Goal: Find contact information: Find contact information

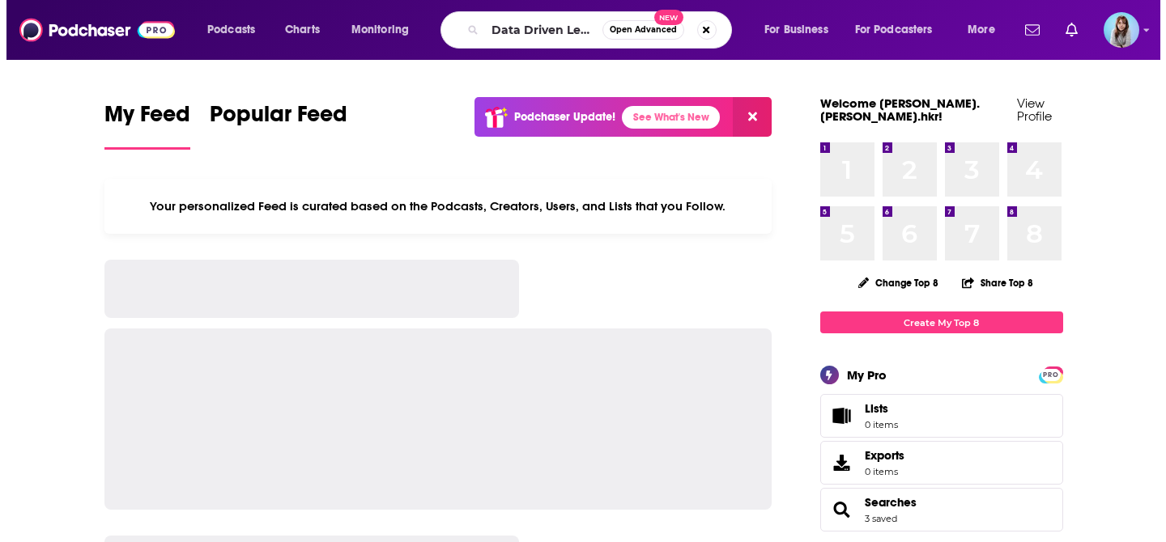
scroll to position [0, 36]
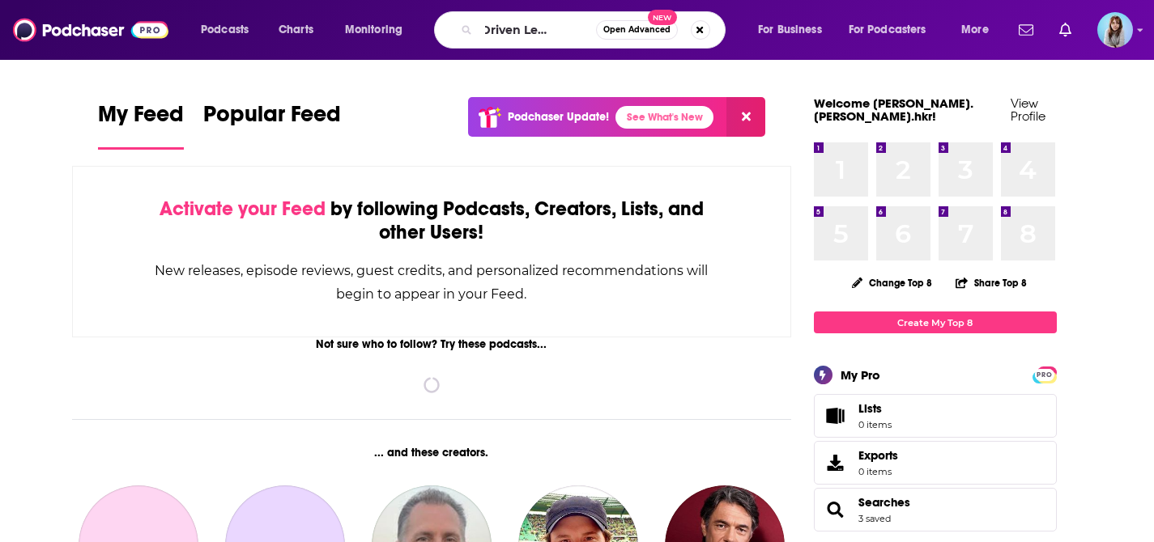
type input "Data Driven Leadership"
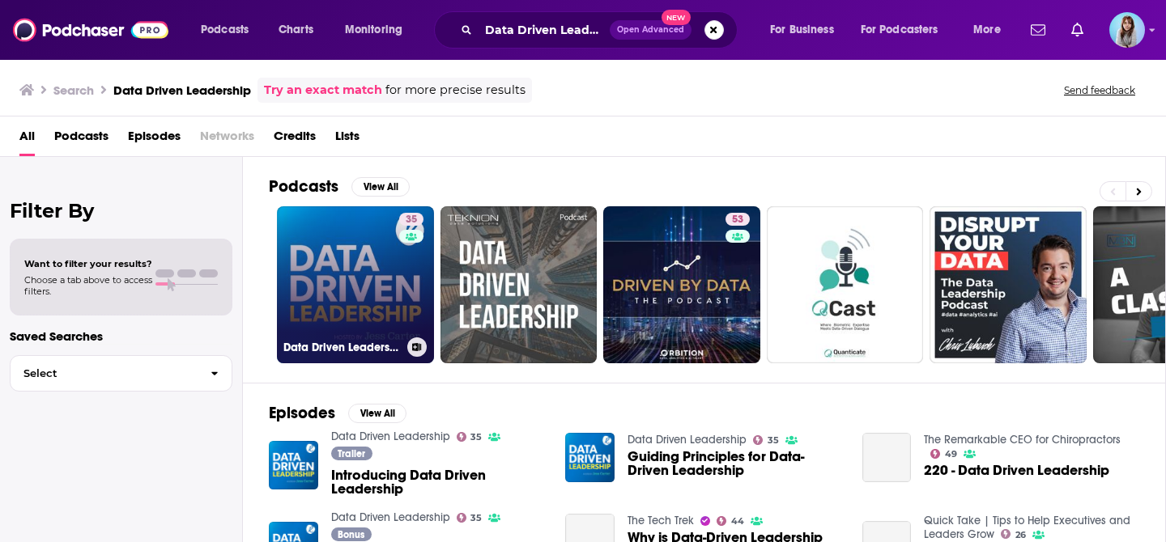
click at [370, 266] on link "35 Data Driven Leadership" at bounding box center [355, 284] width 157 height 157
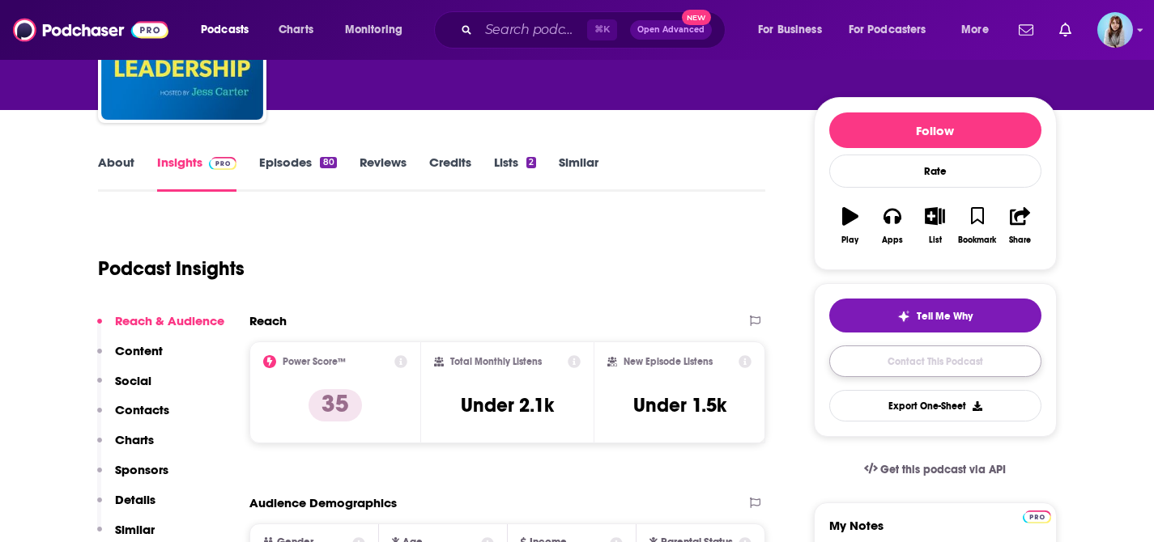
click at [891, 363] on link "Contact This Podcast" at bounding box center [935, 362] width 212 height 32
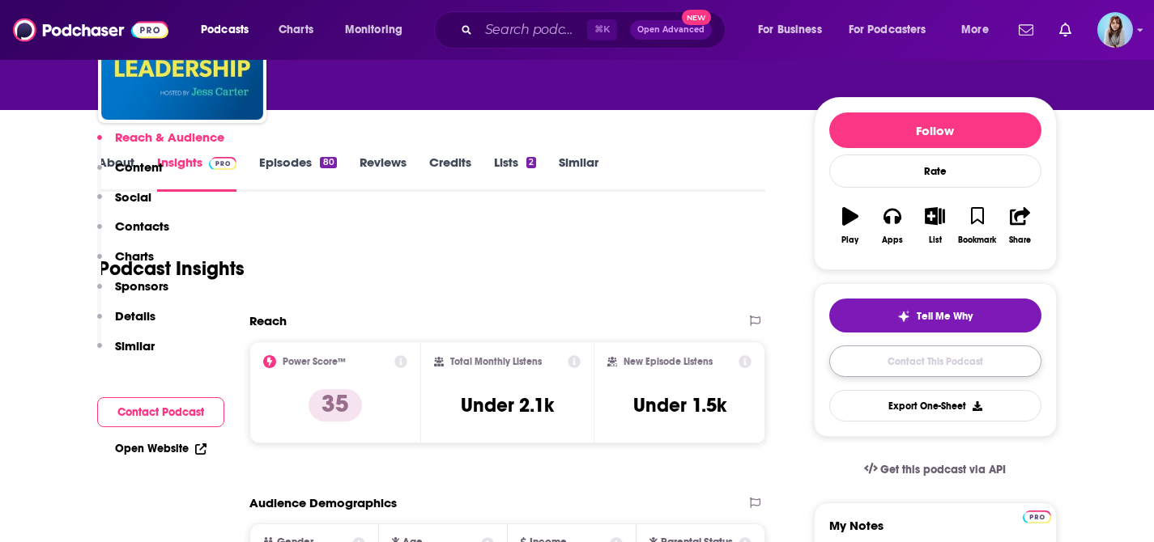
scroll to position [1540, 0]
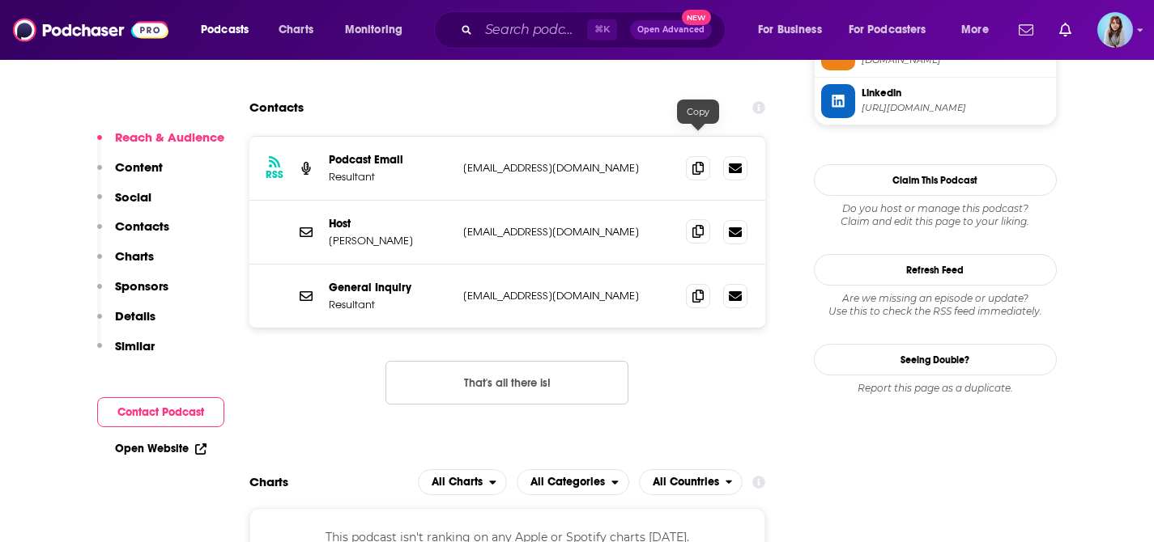
click at [697, 225] on icon at bounding box center [697, 231] width 11 height 13
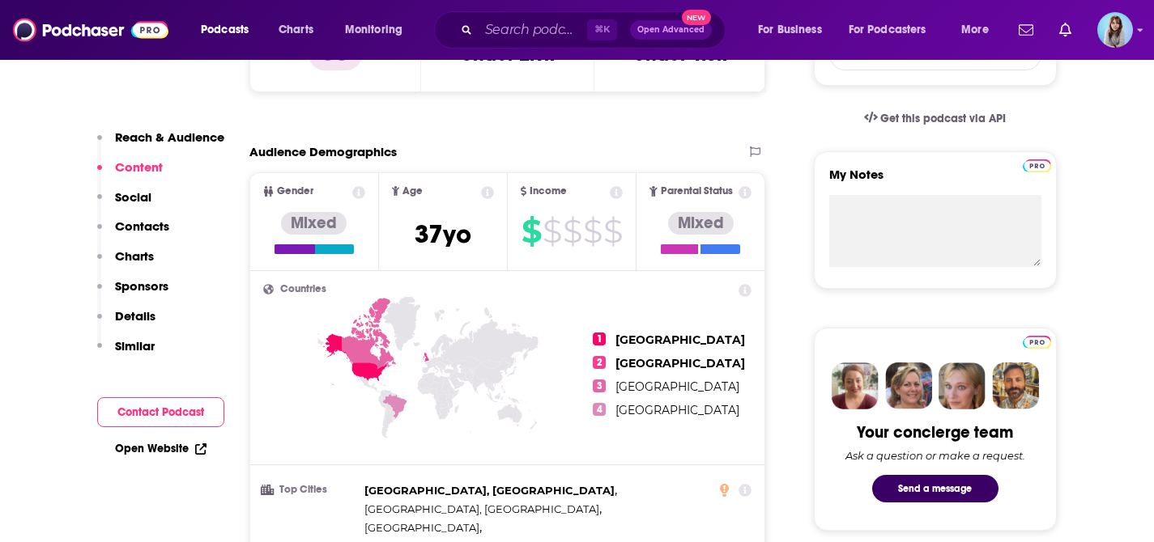
scroll to position [0, 0]
